Goal: Obtain resource: Download file/media

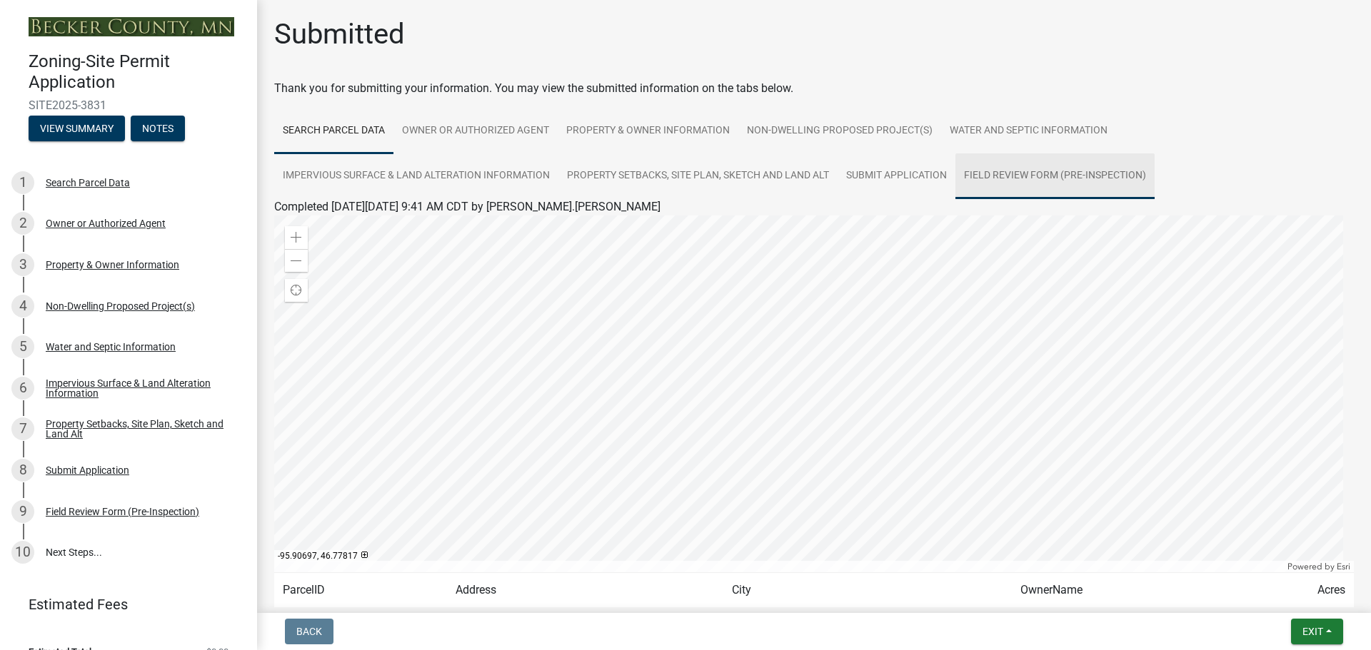
click at [1039, 178] on link "Field Review Form (Pre-Inspection)" at bounding box center [1054, 176] width 199 height 46
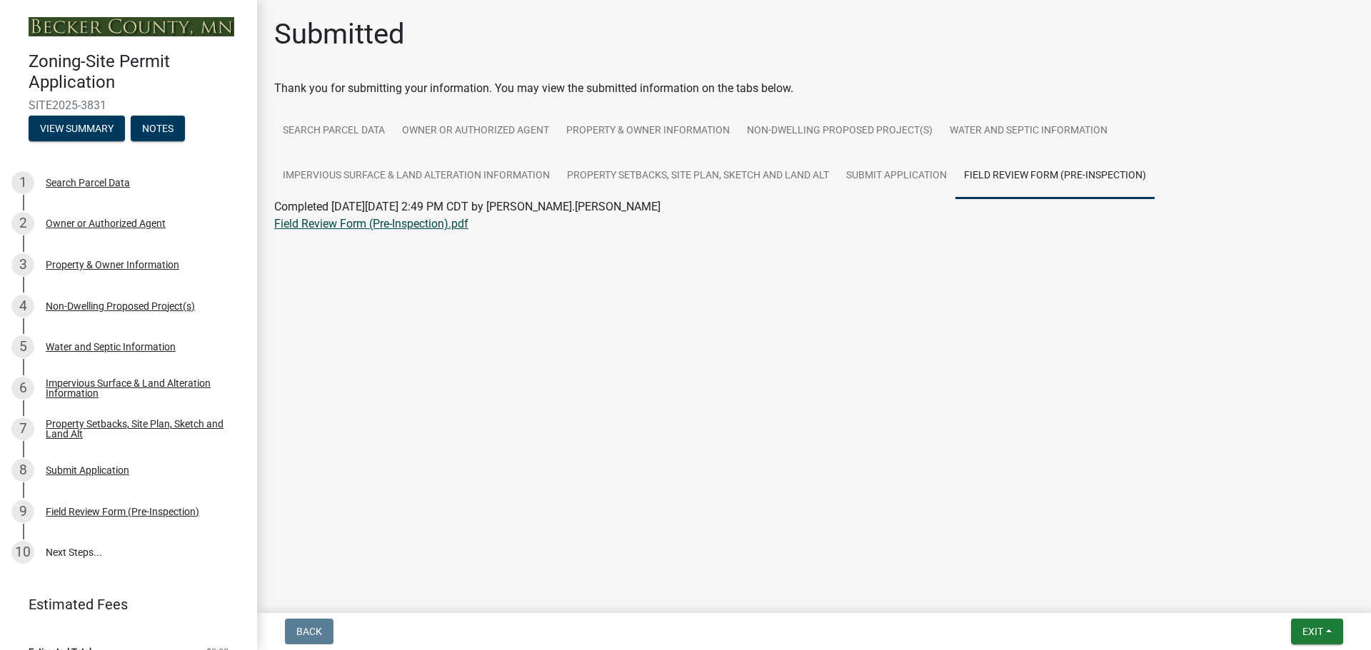
click at [386, 226] on link "Field Review Form (Pre-Inspection).pdf" at bounding box center [371, 224] width 194 height 14
click at [71, 550] on link "10 Next Steps..." at bounding box center [128, 552] width 257 height 41
click at [70, 134] on button "View Summary" at bounding box center [77, 129] width 96 height 26
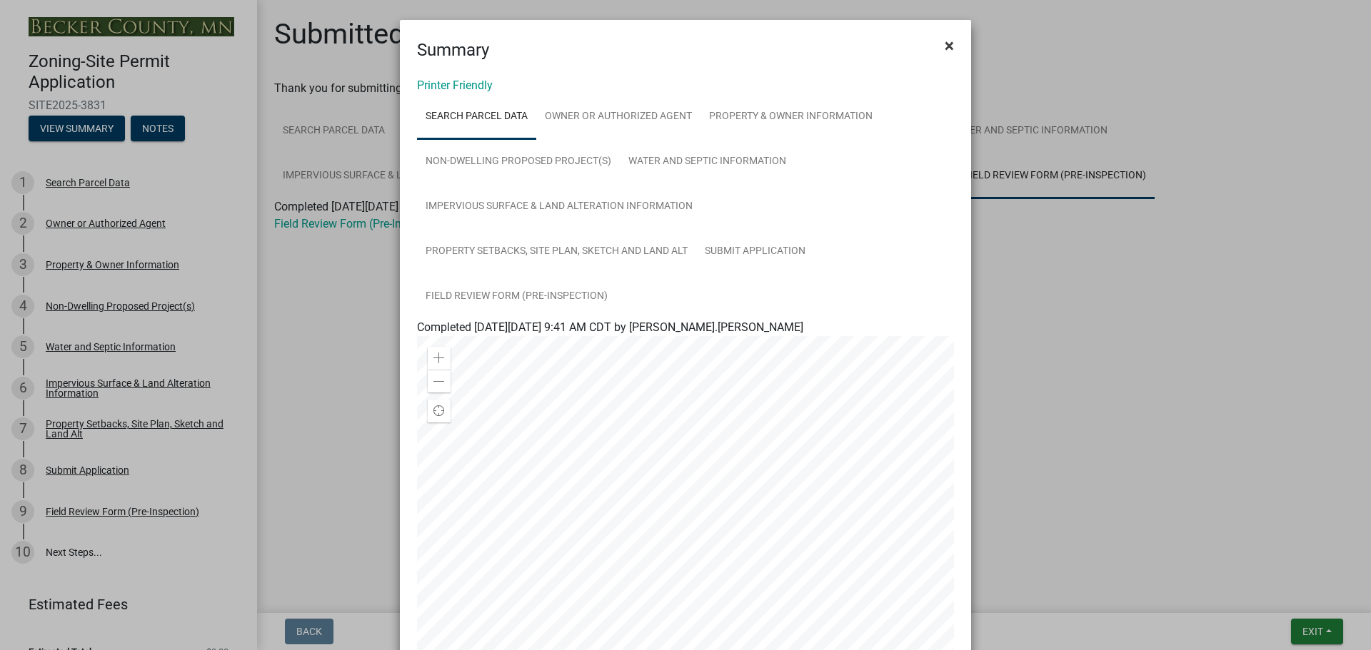
click at [945, 43] on span "×" at bounding box center [949, 46] width 9 height 20
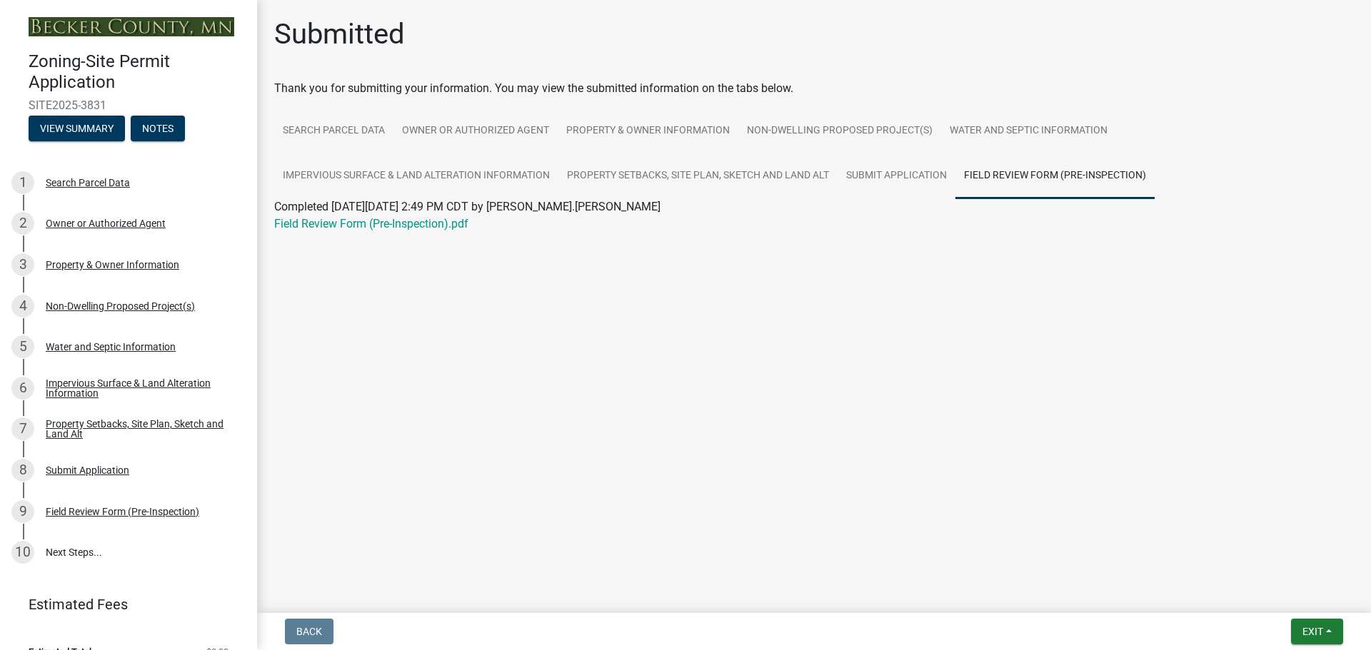
click at [93, 606] on link "Estimated Fees" at bounding box center [122, 604] width 223 height 29
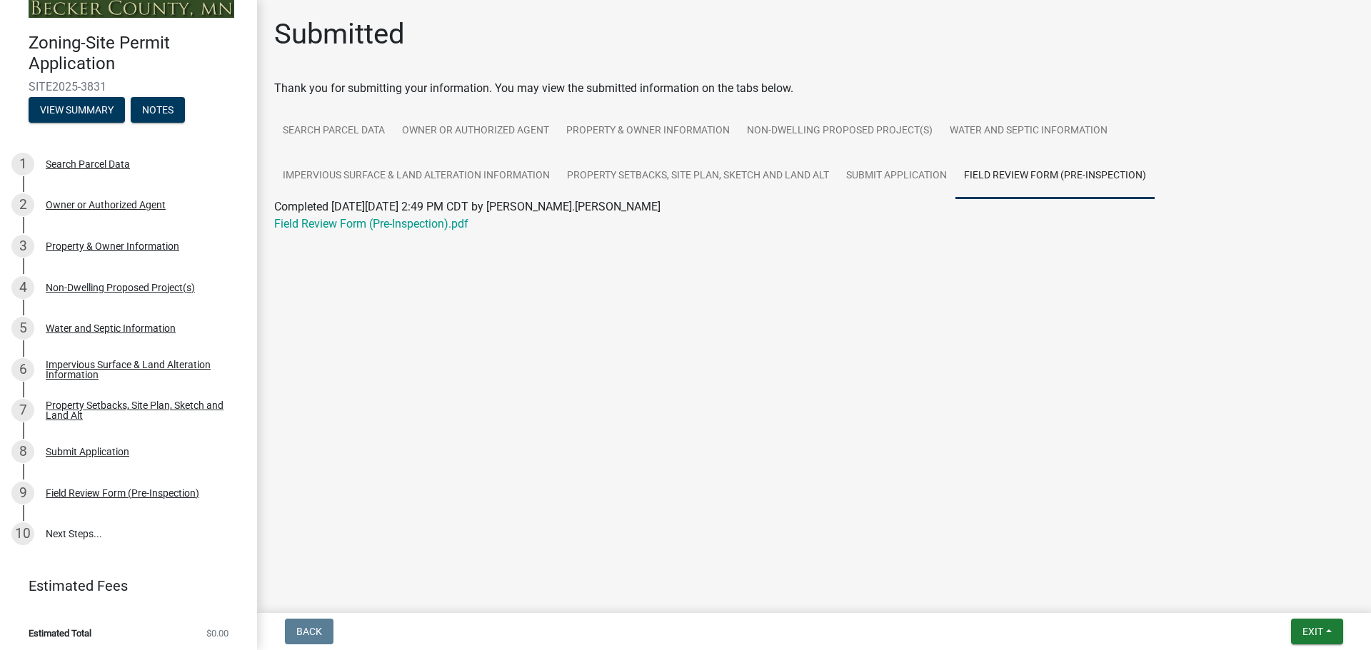
scroll to position [24, 0]
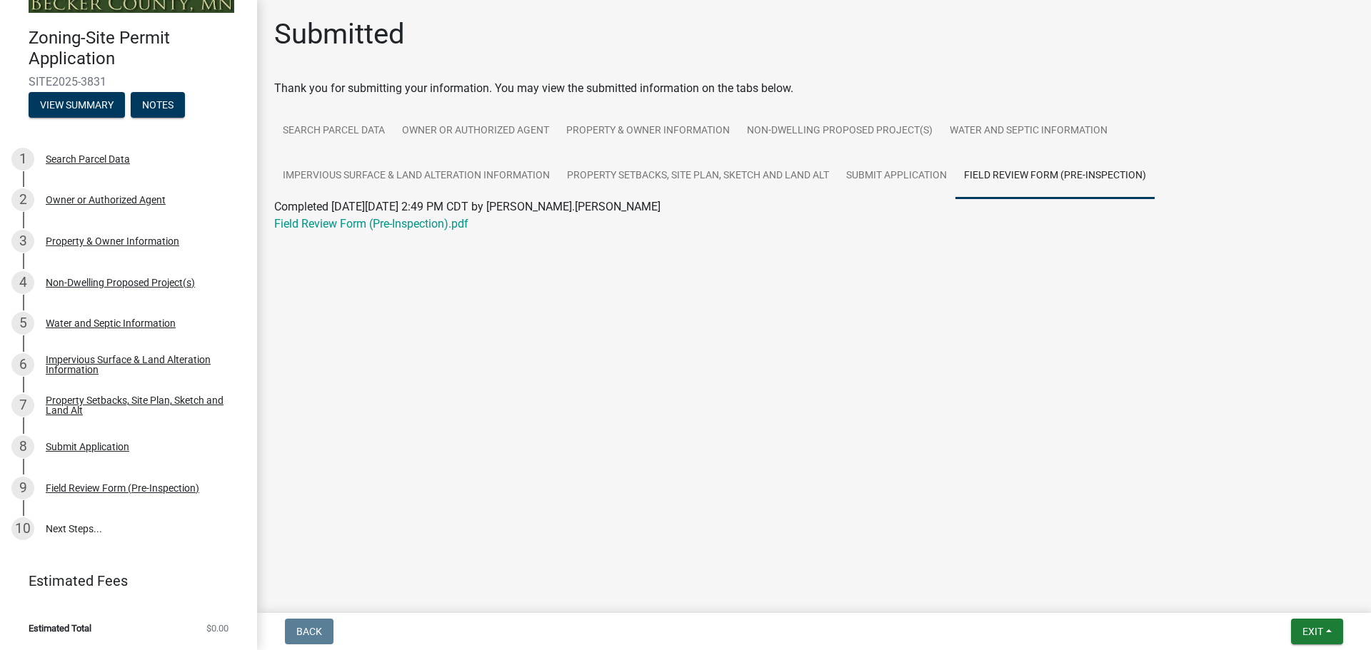
click at [67, 628] on span "Estimated Total" at bounding box center [60, 628] width 63 height 9
click at [56, 630] on span "Estimated Total" at bounding box center [60, 628] width 63 height 9
drag, startPoint x: 515, startPoint y: 329, endPoint x: 797, endPoint y: 232, distance: 297.6
click at [517, 330] on main "Submitted Thank you for submitting your information. You may view the submitted…" at bounding box center [814, 304] width 1114 height 608
